Goal: Task Accomplishment & Management: Use online tool/utility

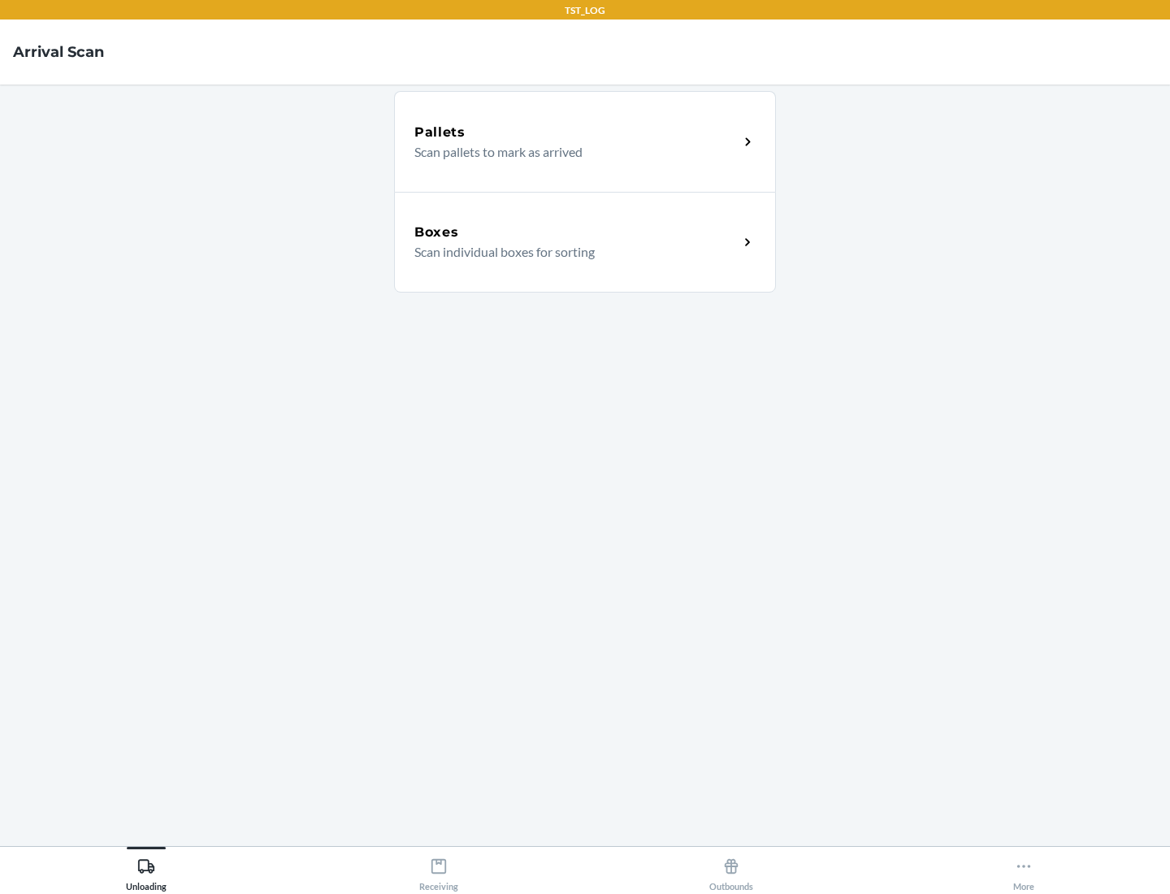
click at [576, 232] on div "Boxes" at bounding box center [576, 232] width 324 height 19
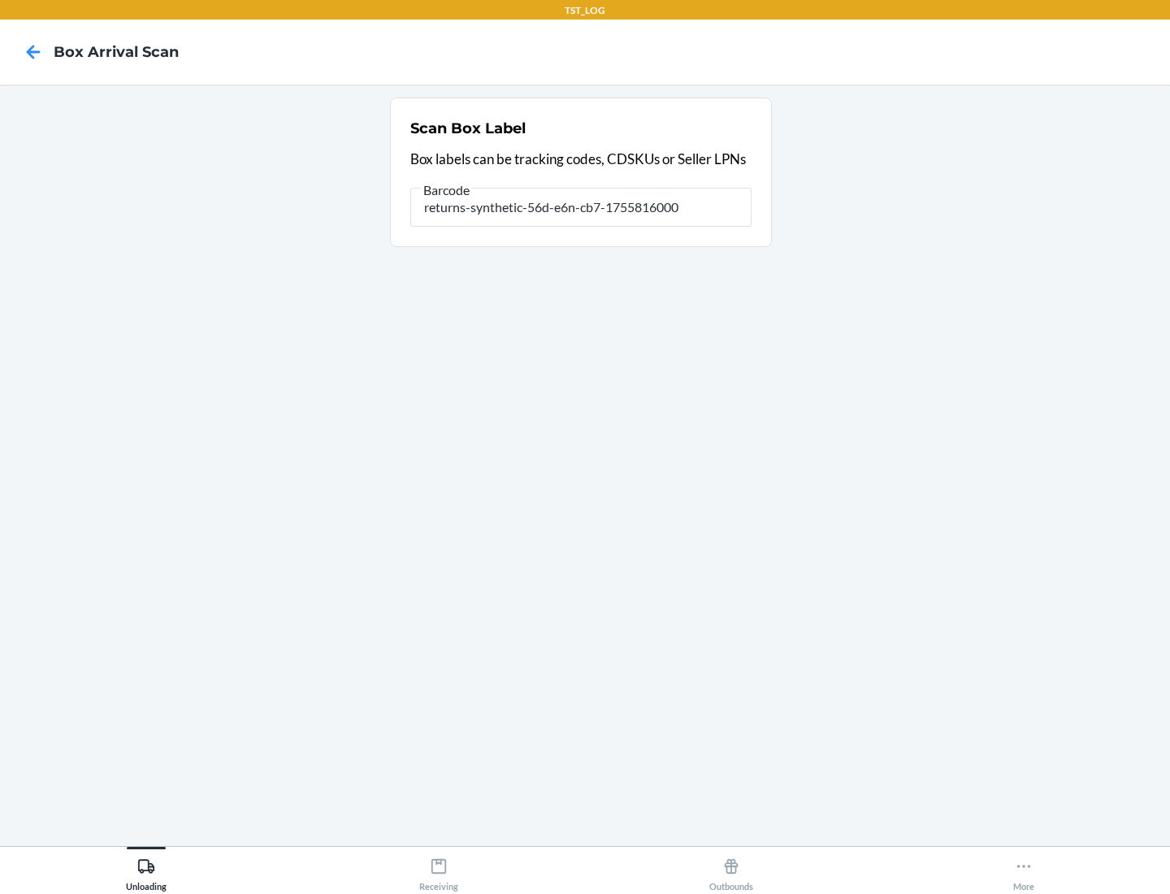
type input "returns-synthetic-56d-e6n-cb7-1755816000"
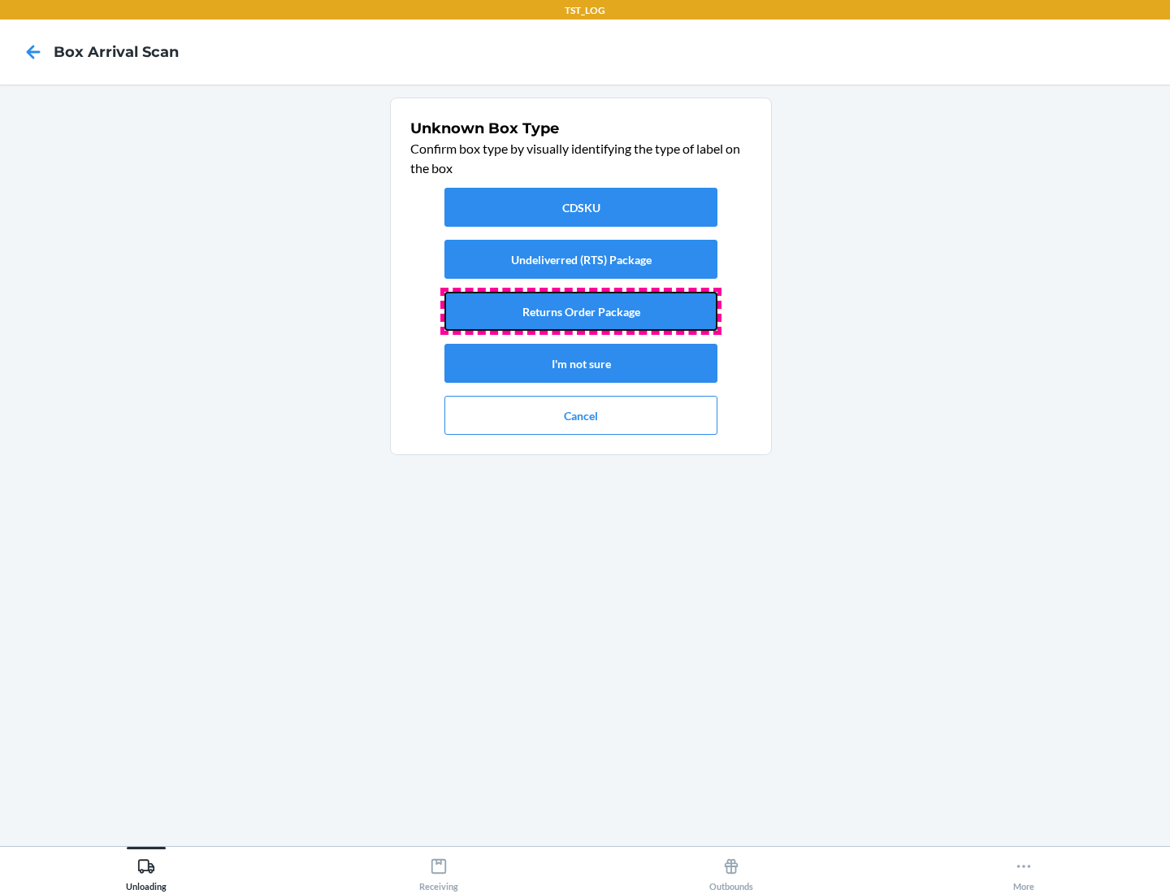
click at [581, 311] on button "Returns Order Package" at bounding box center [580, 311] width 273 height 39
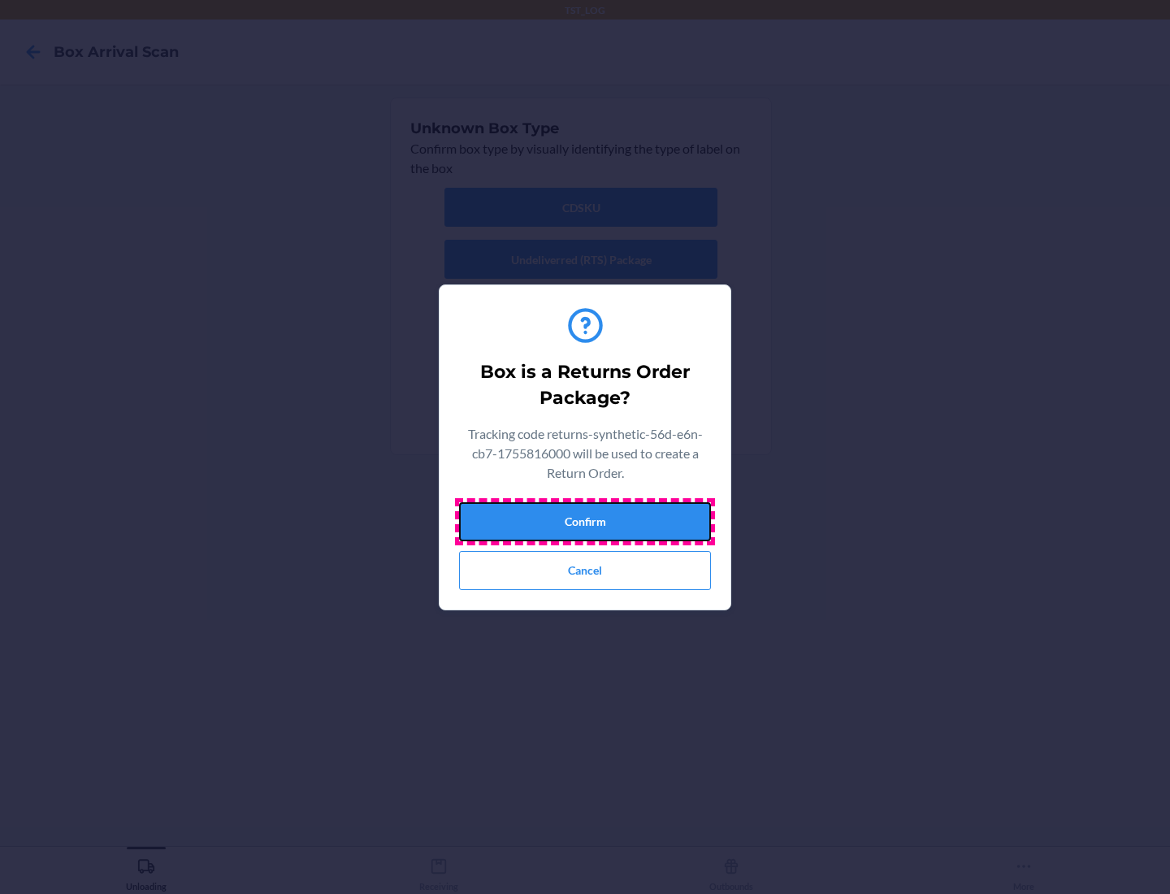
click at [585, 521] on button "Confirm" at bounding box center [585, 521] width 252 height 39
